Goal: Navigation & Orientation: Find specific page/section

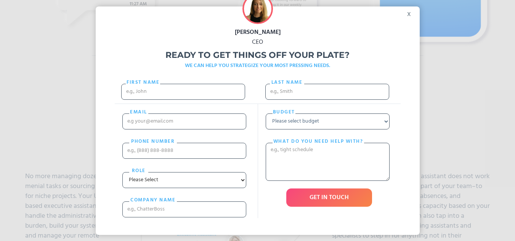
scroll to position [305, 0]
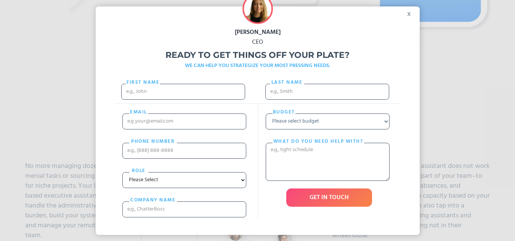
click at [413, 13] on div "x" at bounding box center [411, 11] width 17 height 11
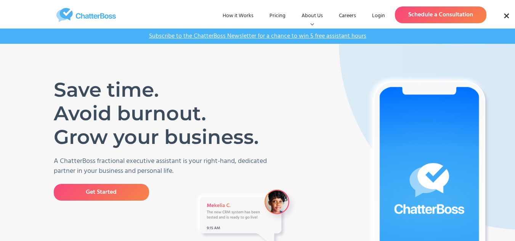
scroll to position [0, 0]
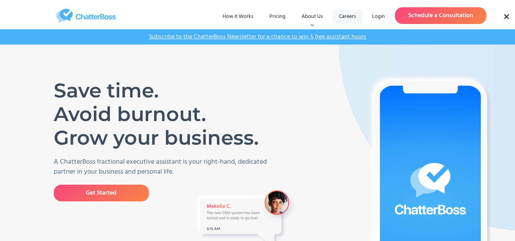
click at [347, 16] on link "Careers" at bounding box center [347, 17] width 29 height 14
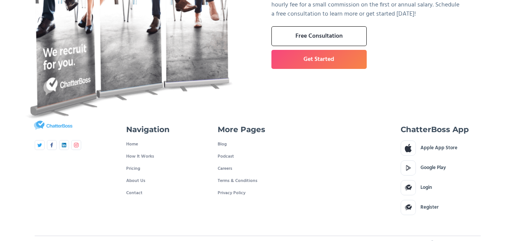
scroll to position [595, 0]
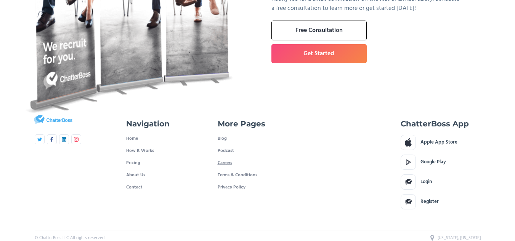
click at [227, 157] on link "Careers" at bounding box center [225, 163] width 14 height 12
